Goal: Information Seeking & Learning: Learn about a topic

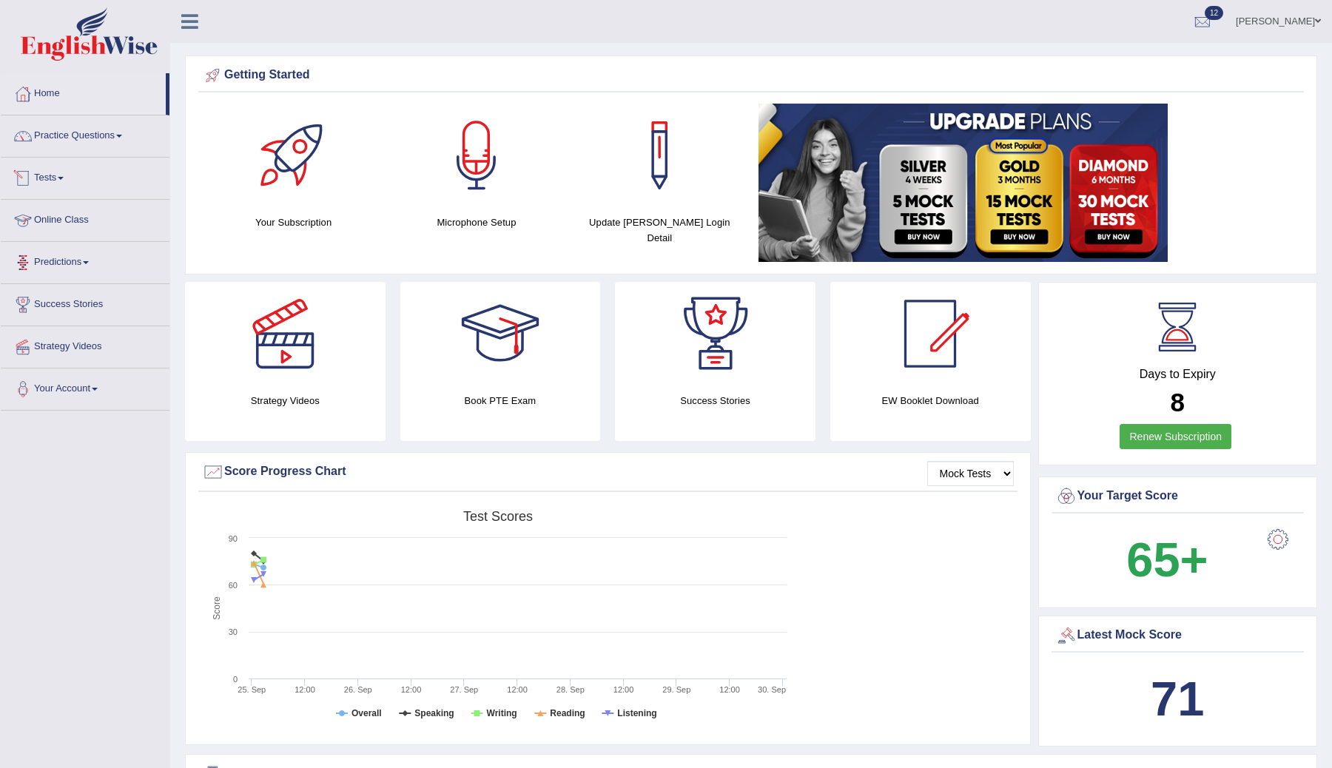
click at [65, 172] on link "Tests" at bounding box center [85, 176] width 169 height 37
click at [84, 235] on link "Take Mock Test" at bounding box center [96, 239] width 138 height 27
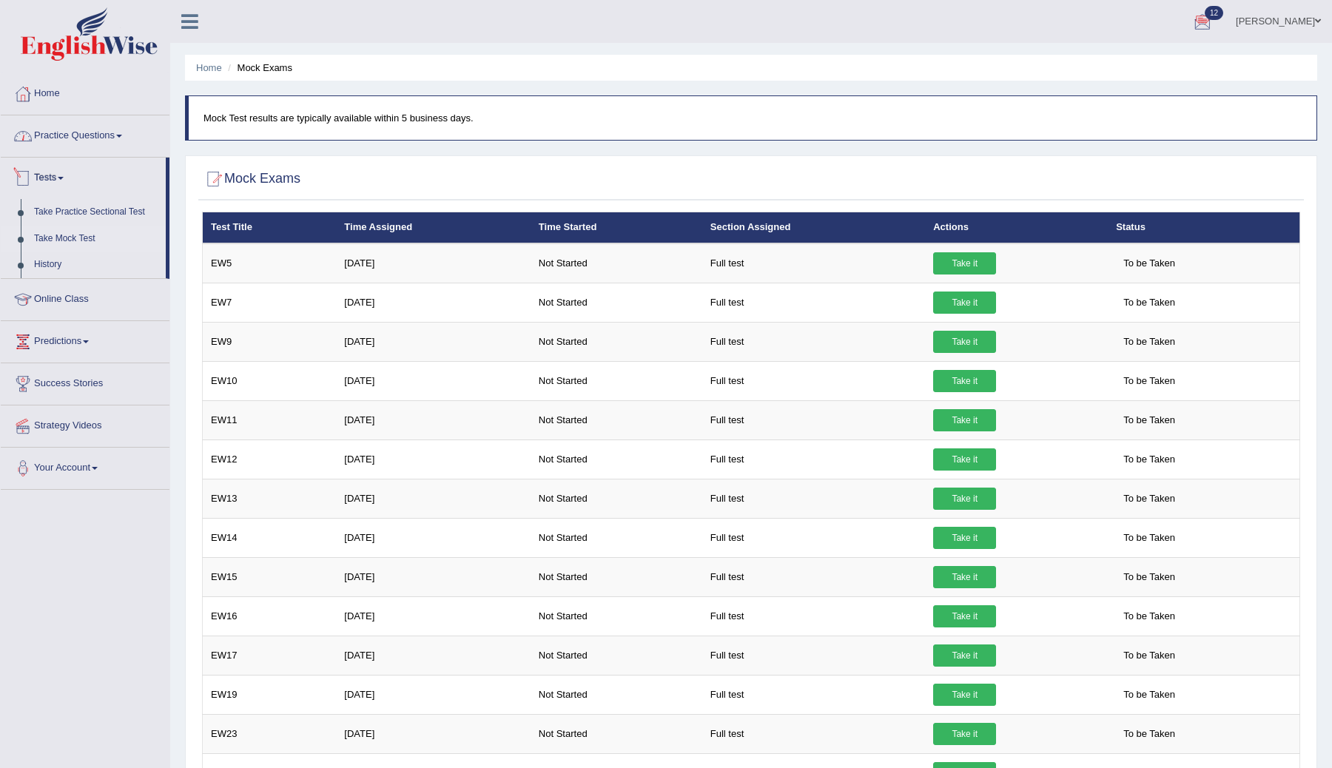
click at [122, 132] on link "Practice Questions" at bounding box center [85, 133] width 169 height 37
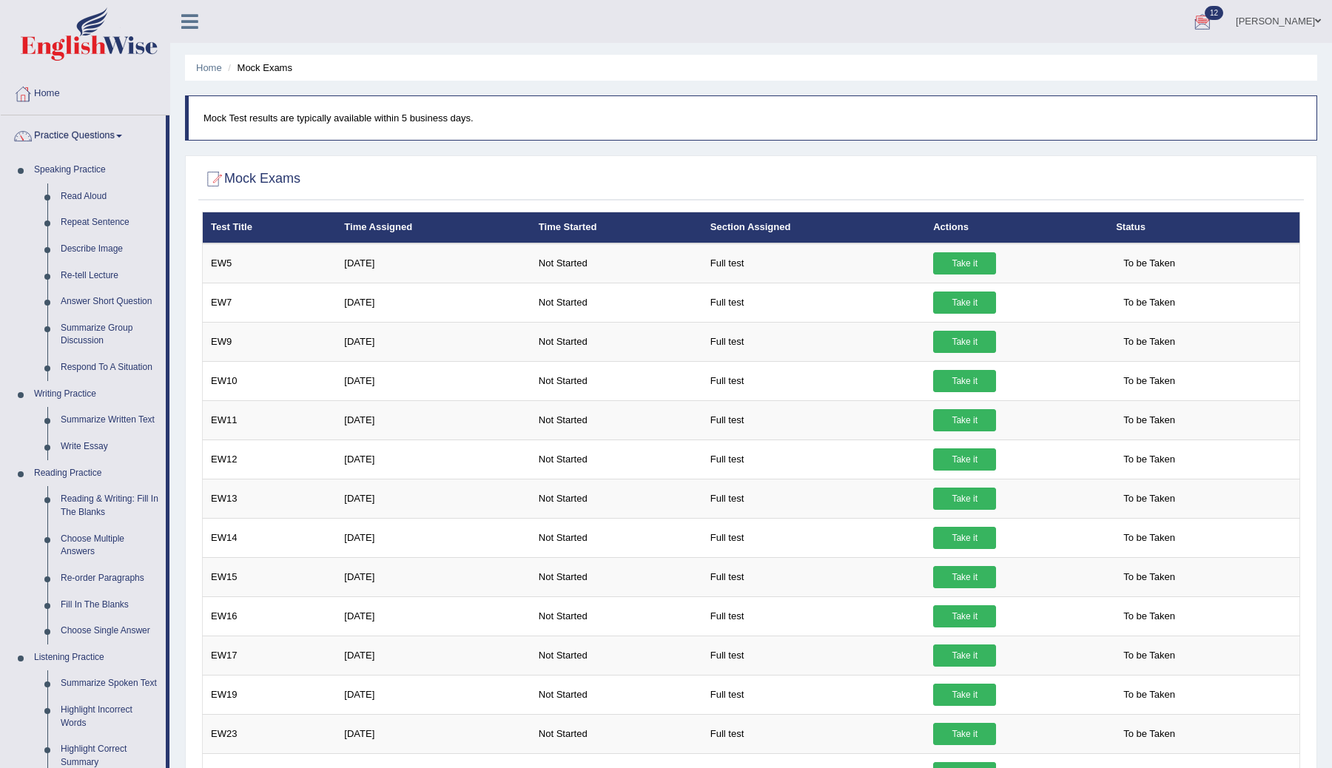
click at [122, 133] on link "Practice Questions" at bounding box center [83, 133] width 165 height 37
